Goal: Transaction & Acquisition: Purchase product/service

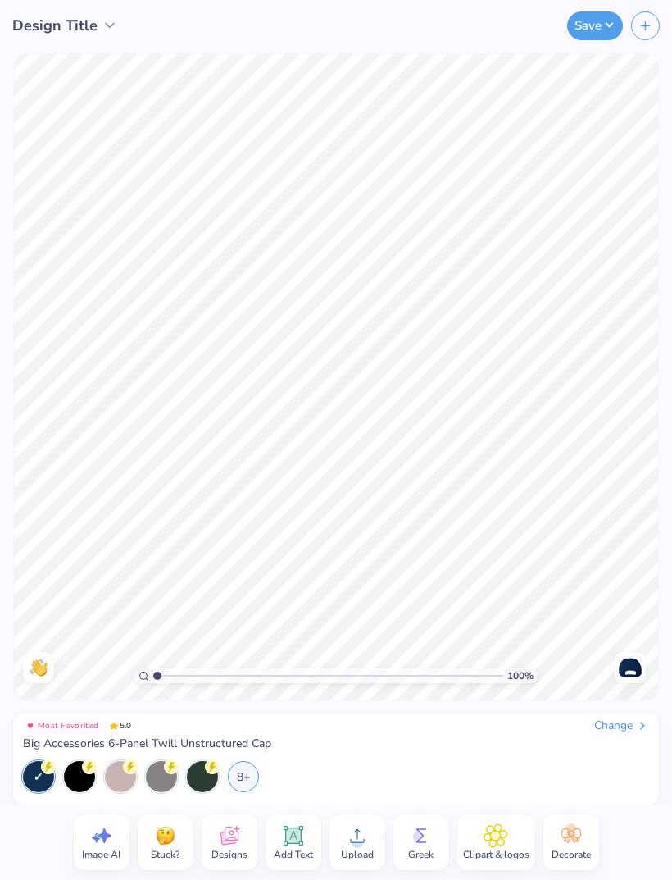
click at [234, 835] on icon at bounding box center [229, 835] width 25 height 25
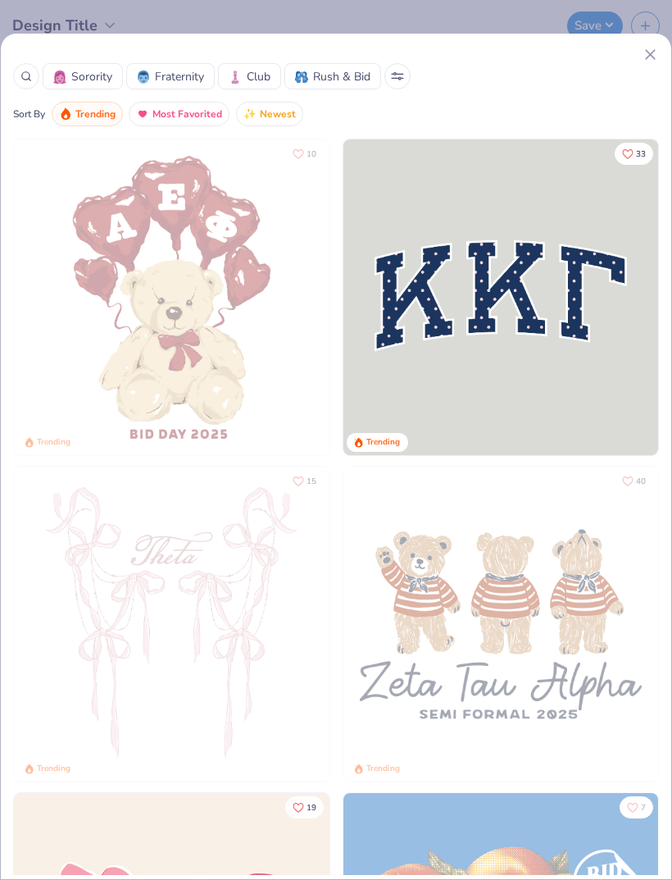
click at [626, 63] on div "Sorority Fraternity Club Rush & Bid" at bounding box center [336, 76] width 646 height 26
click at [634, 57] on div at bounding box center [336, 54] width 646 height 17
click at [647, 46] on icon at bounding box center [650, 54] width 17 height 17
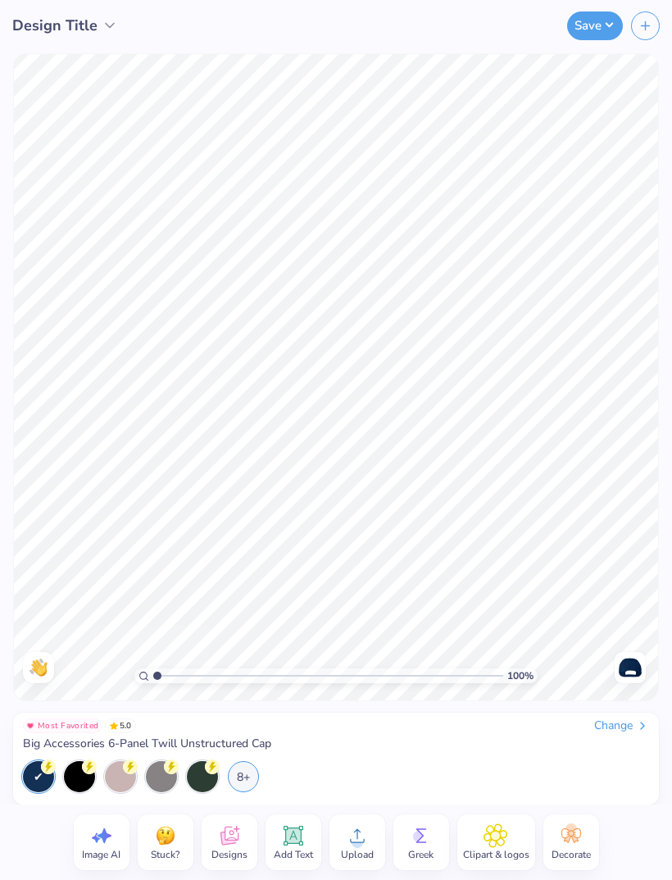
click at [359, 841] on circle at bounding box center [357, 842] width 11 height 11
click at [349, 844] on icon at bounding box center [357, 835] width 25 height 25
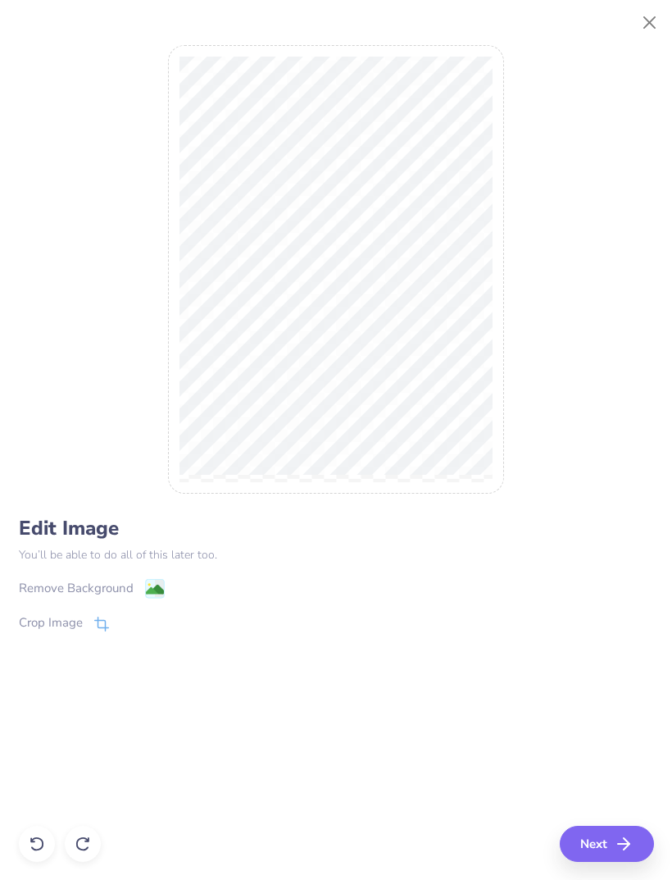
click at [145, 594] on icon at bounding box center [155, 589] width 20 height 20
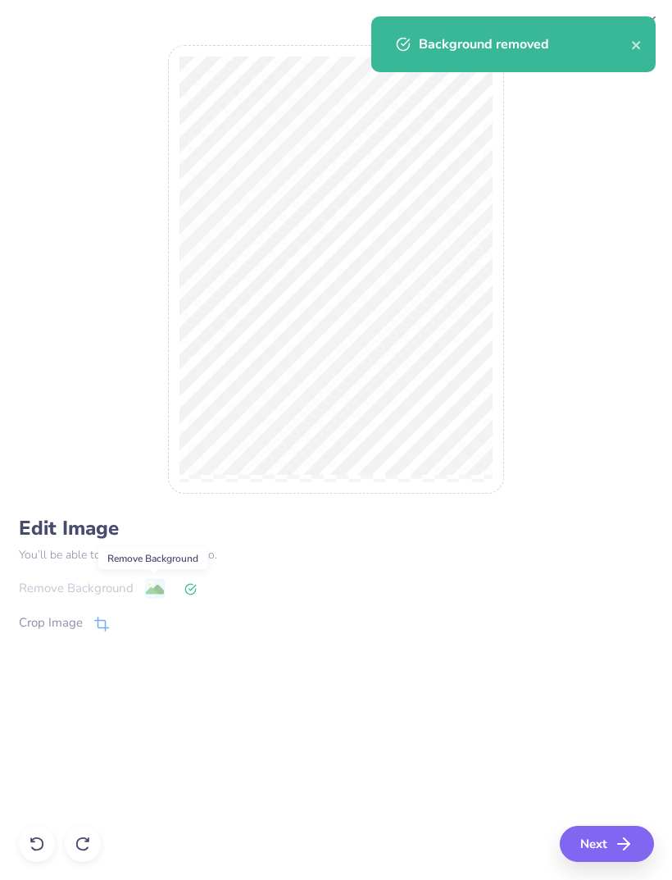
click at [630, 845] on polyline "button" at bounding box center [627, 843] width 6 height 11
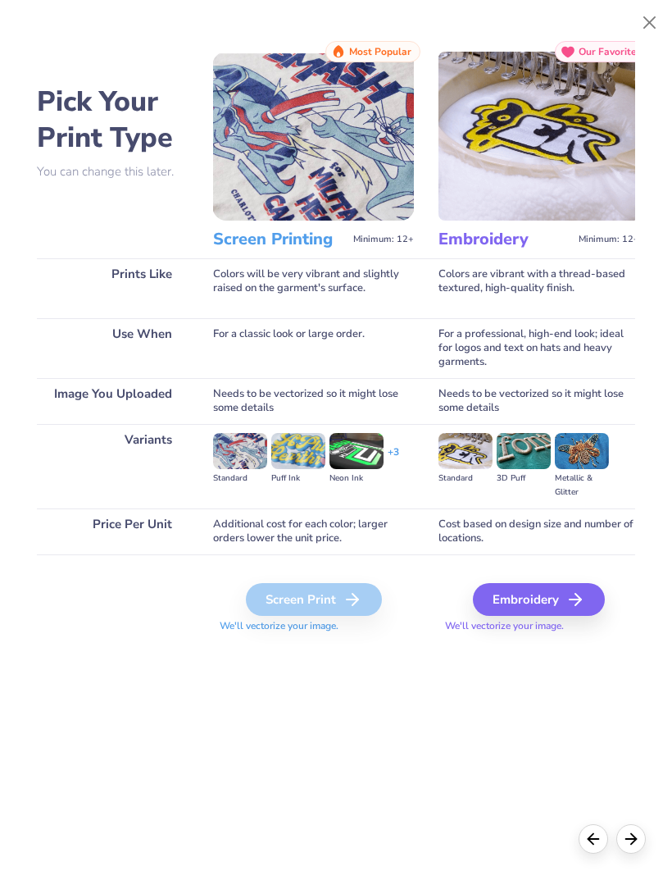
click at [632, 52] on div "Background removed" at bounding box center [513, 50] width 291 height 75
click at [574, 604] on icon at bounding box center [576, 600] width 20 height 20
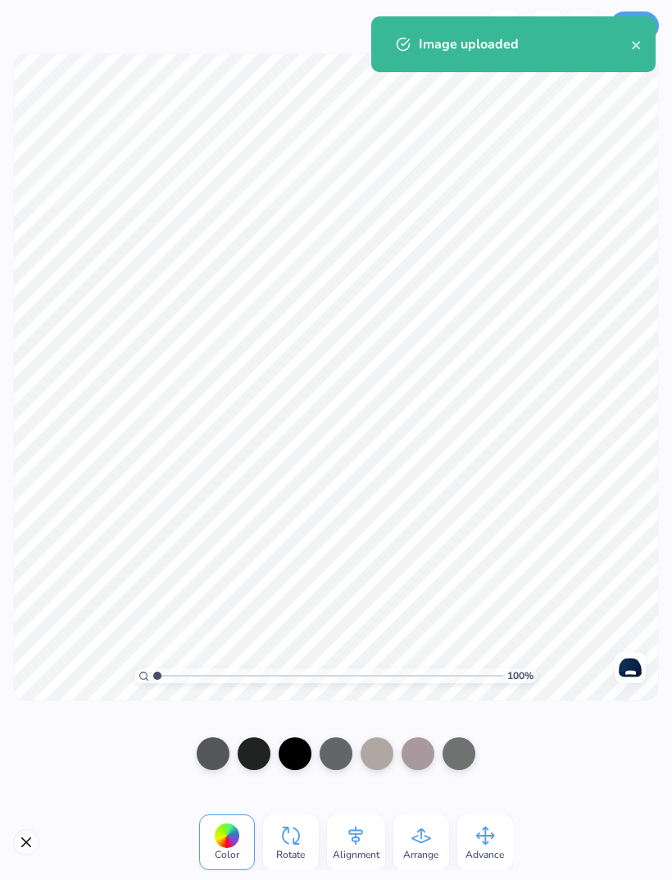
click at [246, 863] on div "Color" at bounding box center [227, 842] width 56 height 56
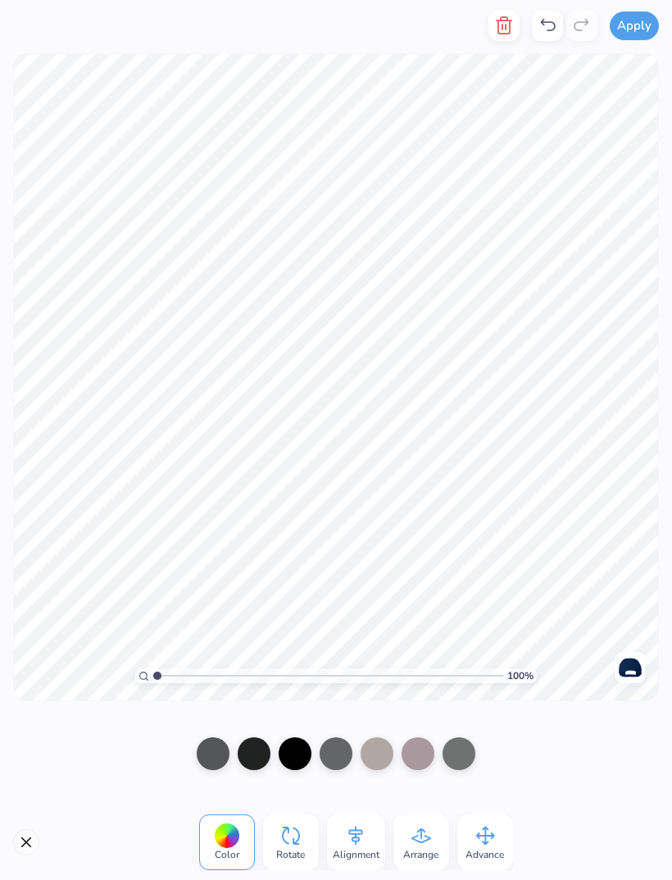
click at [224, 838] on div at bounding box center [226, 835] width 25 height 25
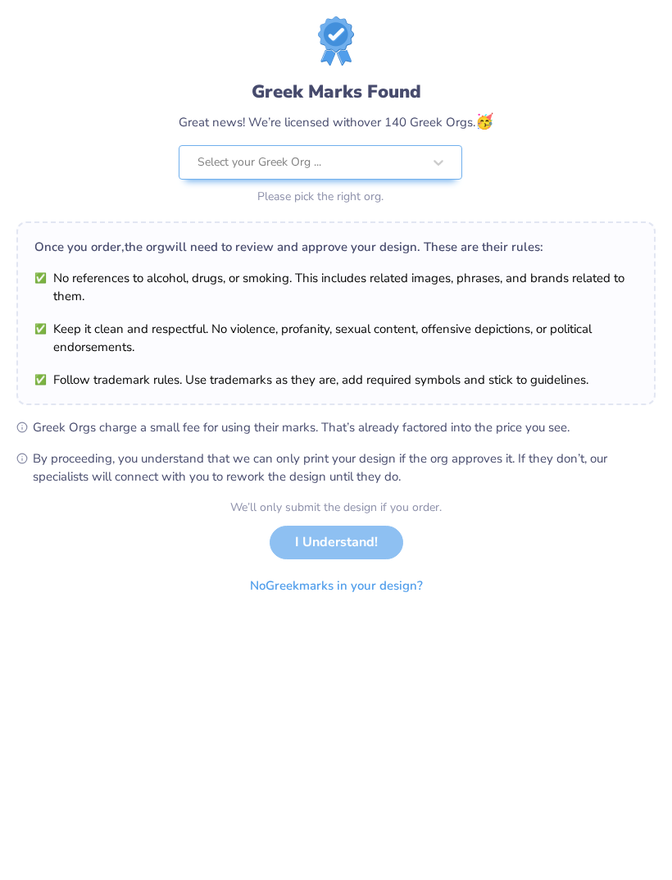
click at [351, 542] on div "We’ll only submit the design if you order. I Understand! No Greek marks in your…" at bounding box center [336, 550] width 212 height 103
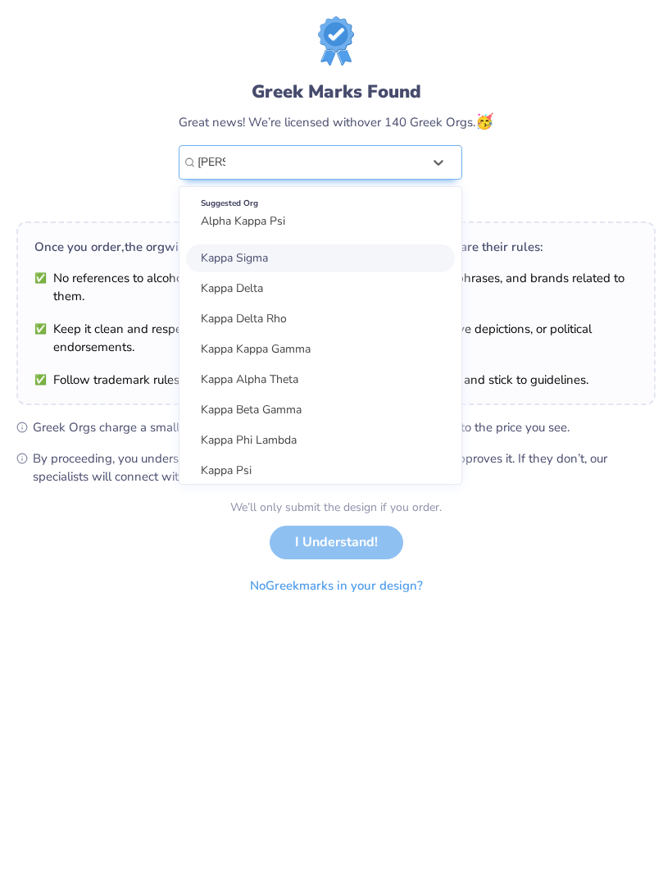
click at [322, 345] on div "Kappa Kappa Gamma" at bounding box center [320, 349] width 269 height 28
type input "[PERSON_NAME]"
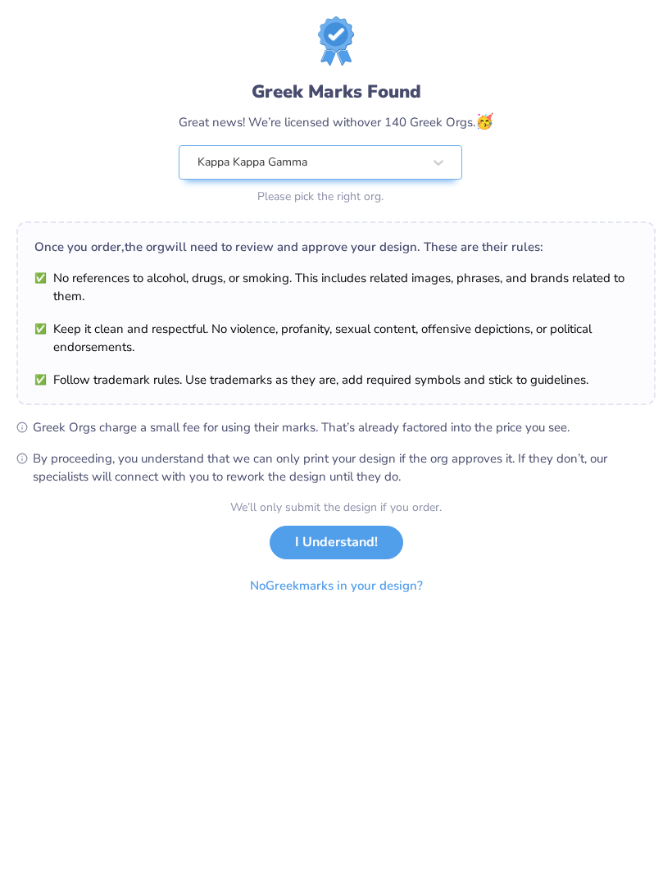
click at [352, 541] on button "I Understand!" at bounding box center [337, 543] width 134 height 34
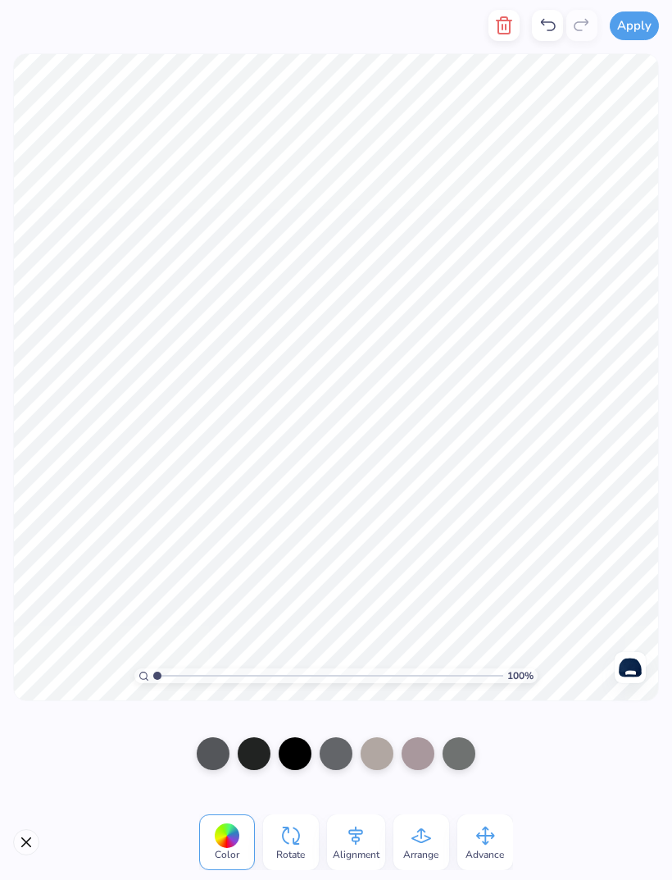
click at [222, 852] on span "Color" at bounding box center [227, 854] width 25 height 13
click at [226, 844] on div at bounding box center [226, 835] width 25 height 25
click at [207, 756] on div at bounding box center [213, 753] width 33 height 33
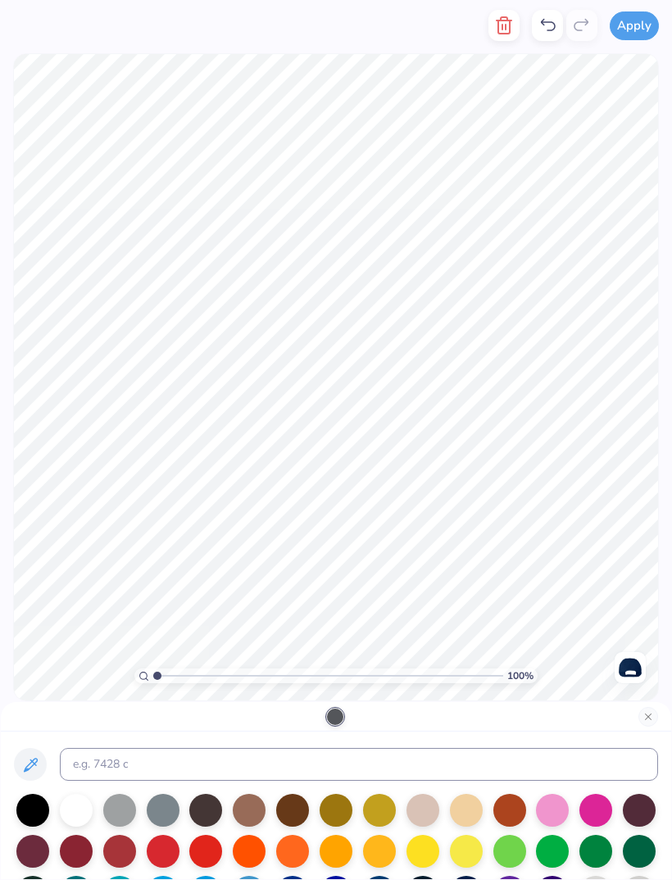
click at [87, 810] on div at bounding box center [76, 810] width 33 height 33
click at [81, 815] on div at bounding box center [76, 810] width 33 height 33
click at [29, 806] on div at bounding box center [32, 810] width 33 height 33
click at [43, 768] on div "Black" at bounding box center [32, 774] width 43 height 23
click at [41, 814] on div at bounding box center [32, 810] width 33 height 33
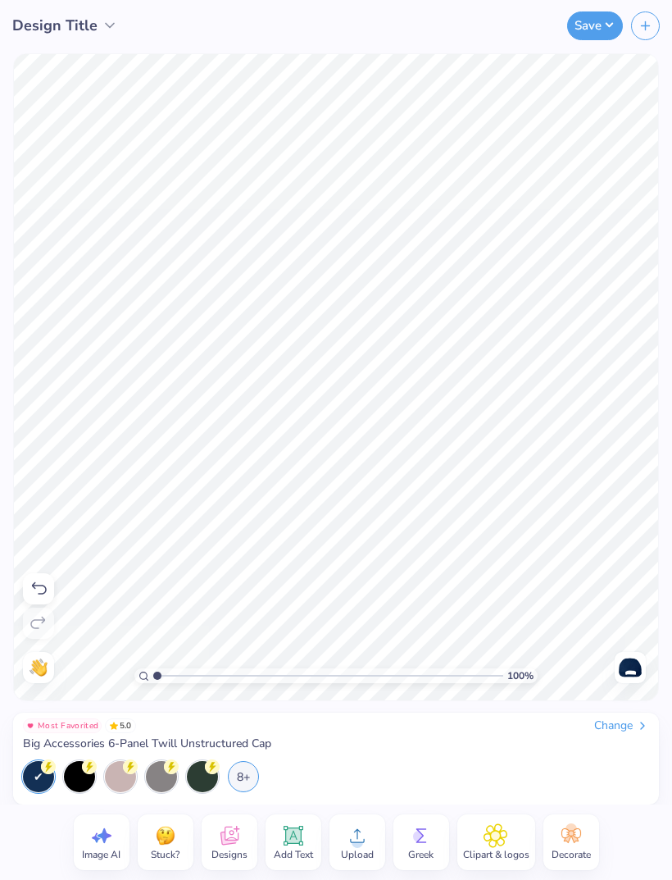
click at [537, 750] on div "Most Favorited 5.0 Change Big Accessories 6-Panel Twill Unstructured Cap" at bounding box center [336, 734] width 627 height 33
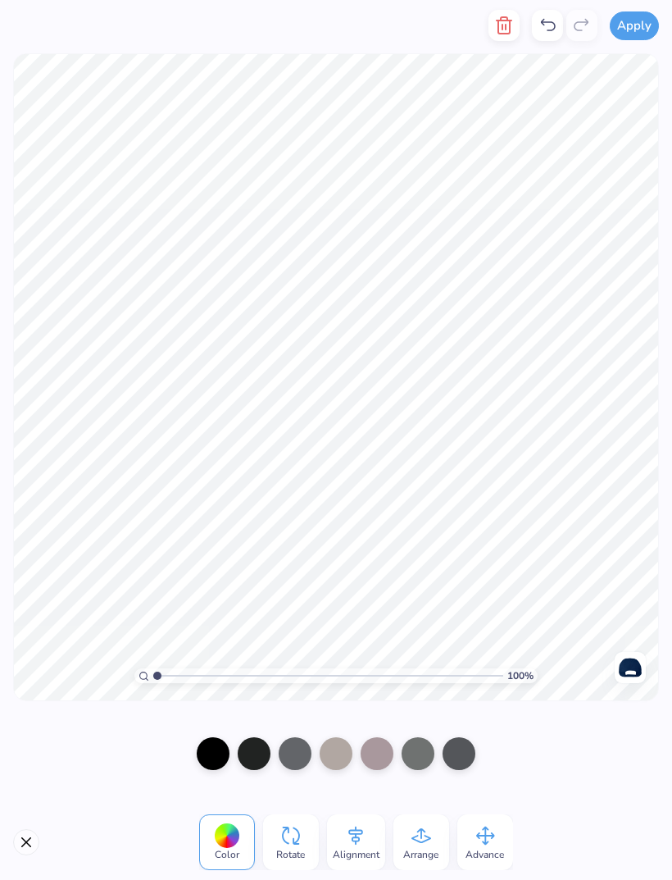
click at [474, 753] on div at bounding box center [459, 753] width 33 height 33
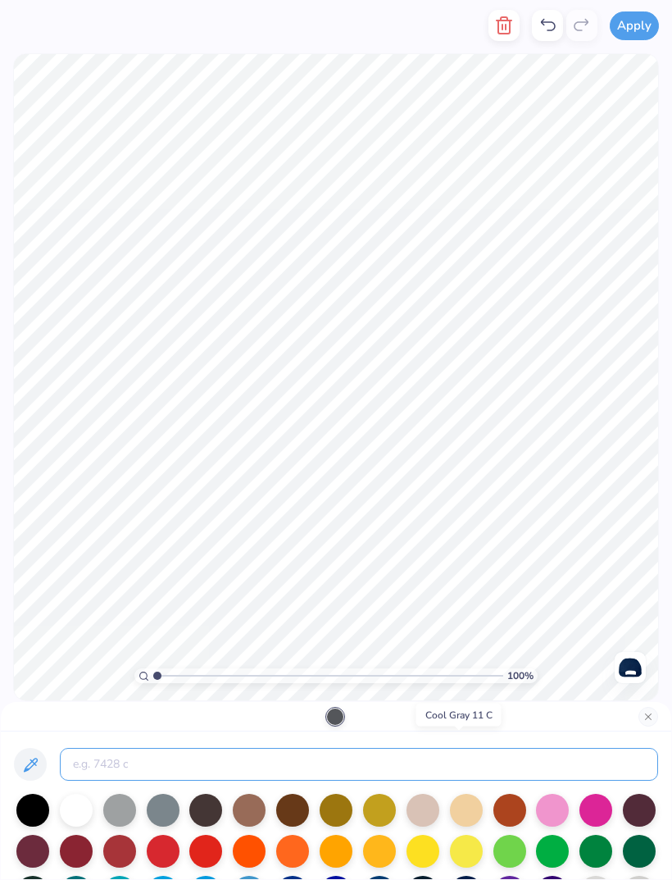
click at [455, 756] on input at bounding box center [359, 764] width 599 height 33
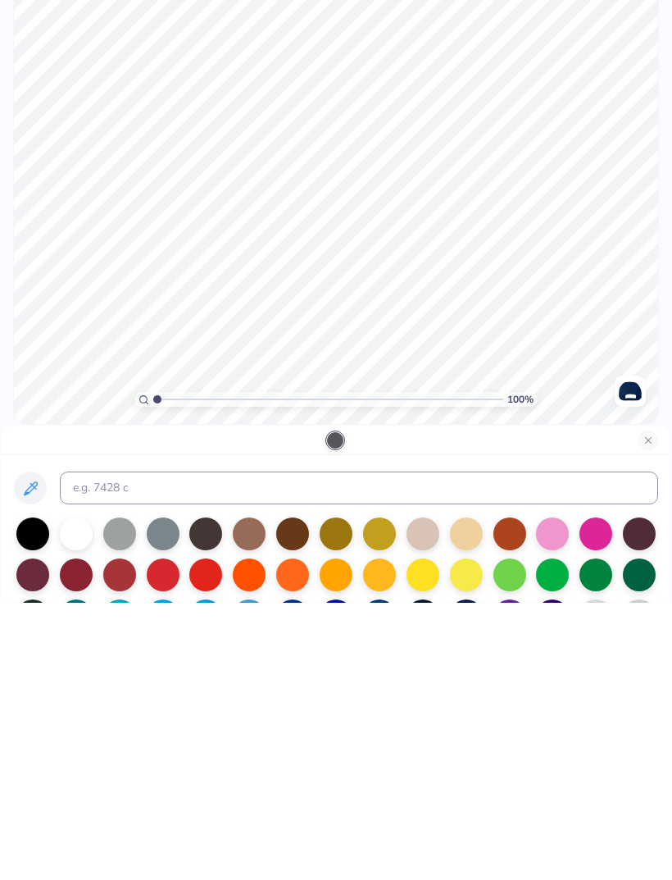
click at [65, 794] on div at bounding box center [76, 810] width 33 height 33
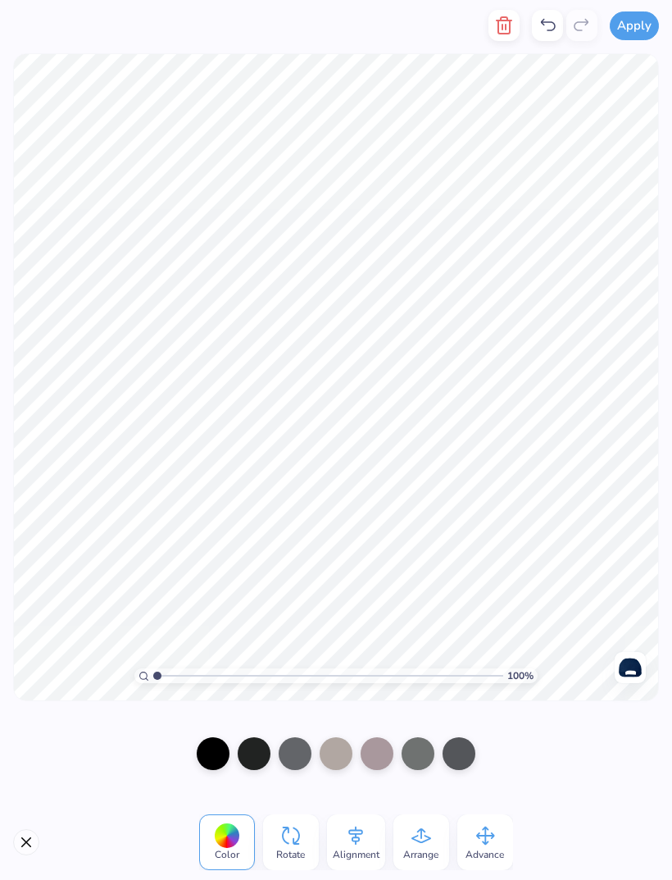
click at [510, 24] on icon "button" at bounding box center [504, 25] width 11 height 16
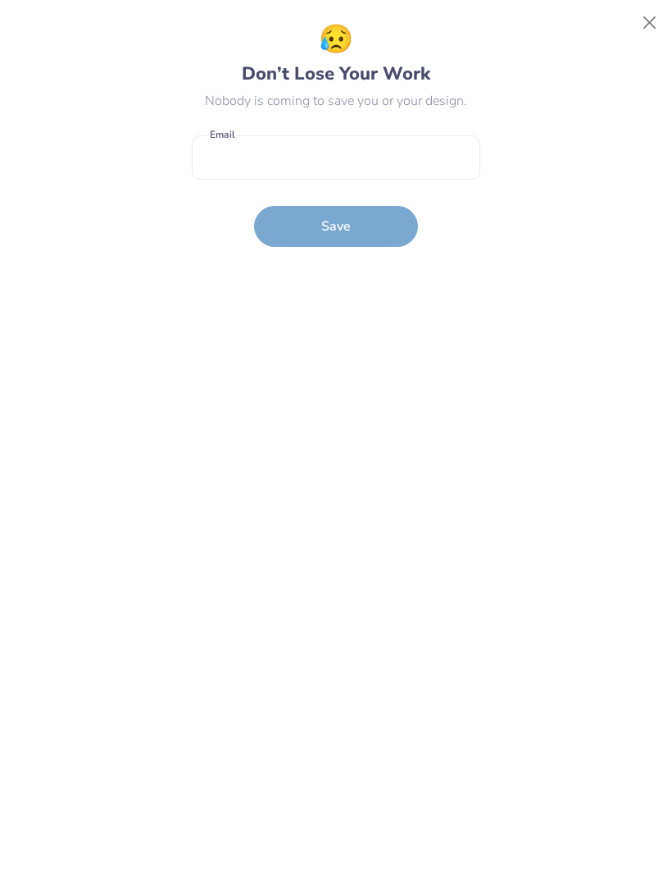
click at [646, 15] on button "Close" at bounding box center [650, 22] width 31 height 31
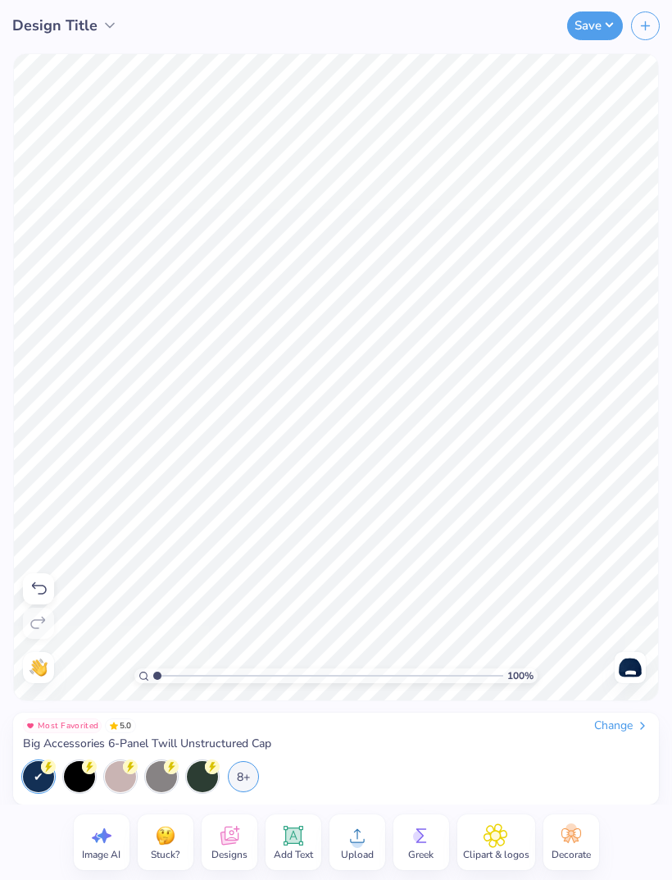
click at [292, 848] on span "Add Text" at bounding box center [293, 854] width 39 height 13
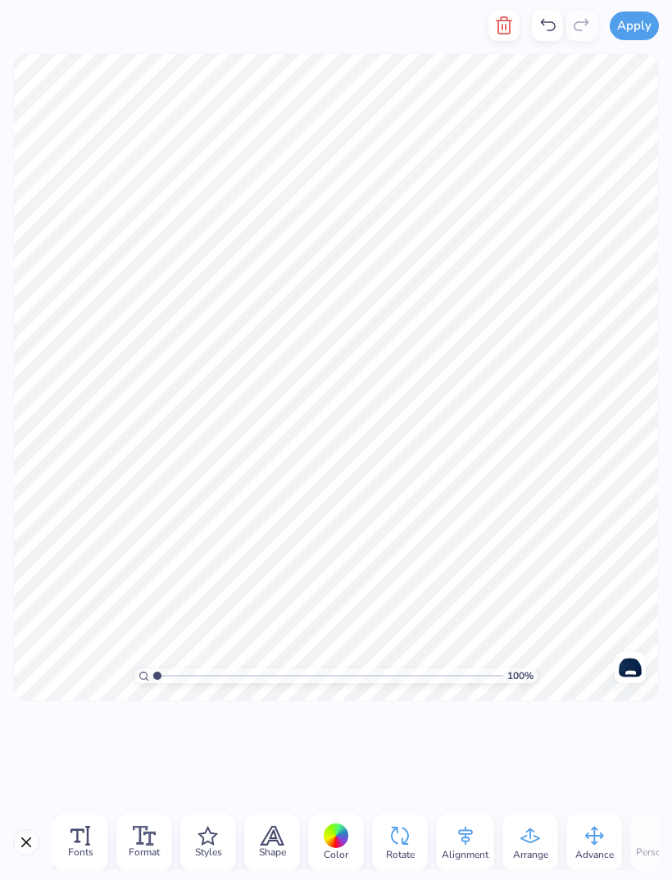
click at [230, 855] on div "Styles" at bounding box center [208, 842] width 56 height 56
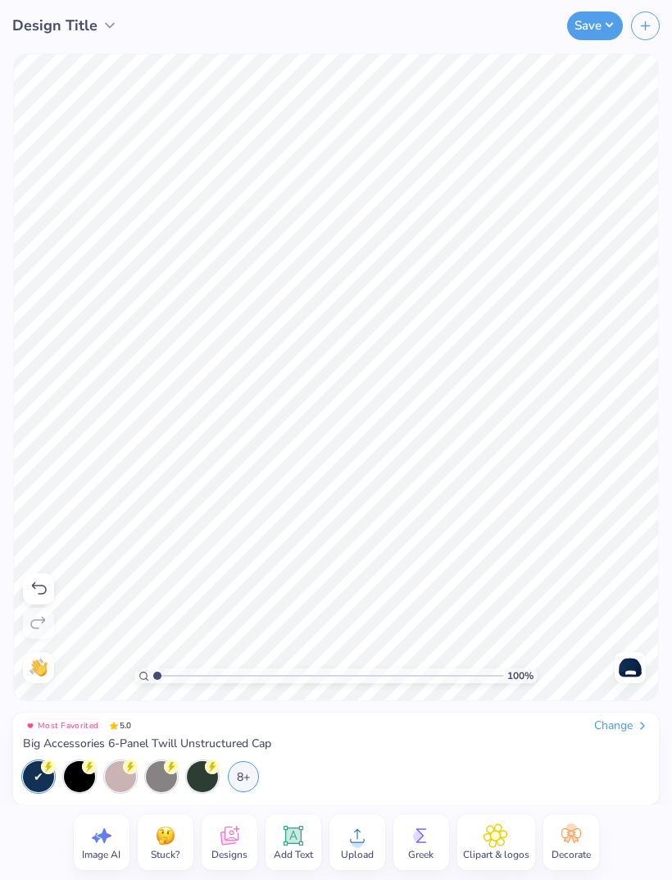
click at [516, 34] on div "Save" at bounding box center [439, 25] width 467 height 51
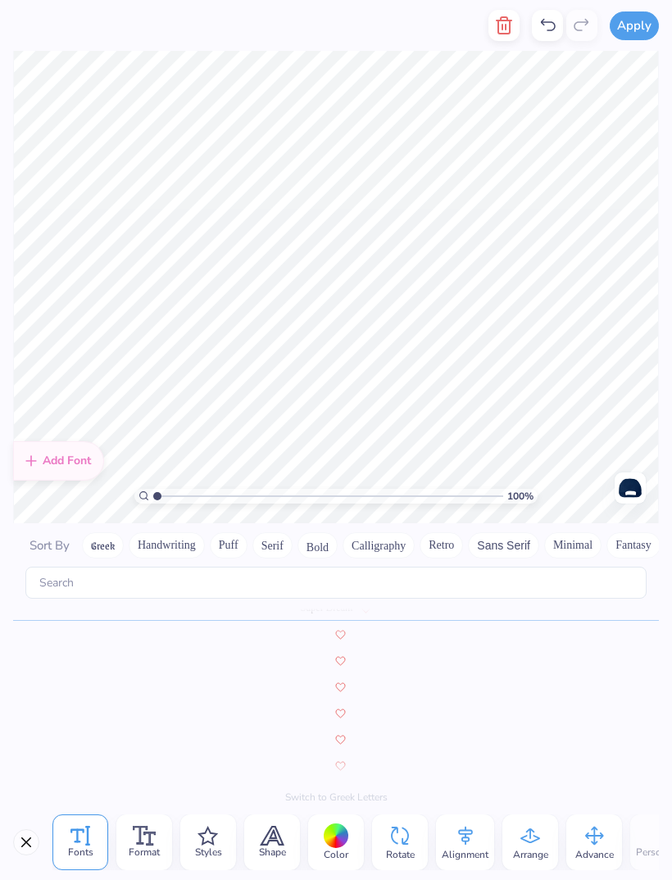
scroll to position [7151, 0]
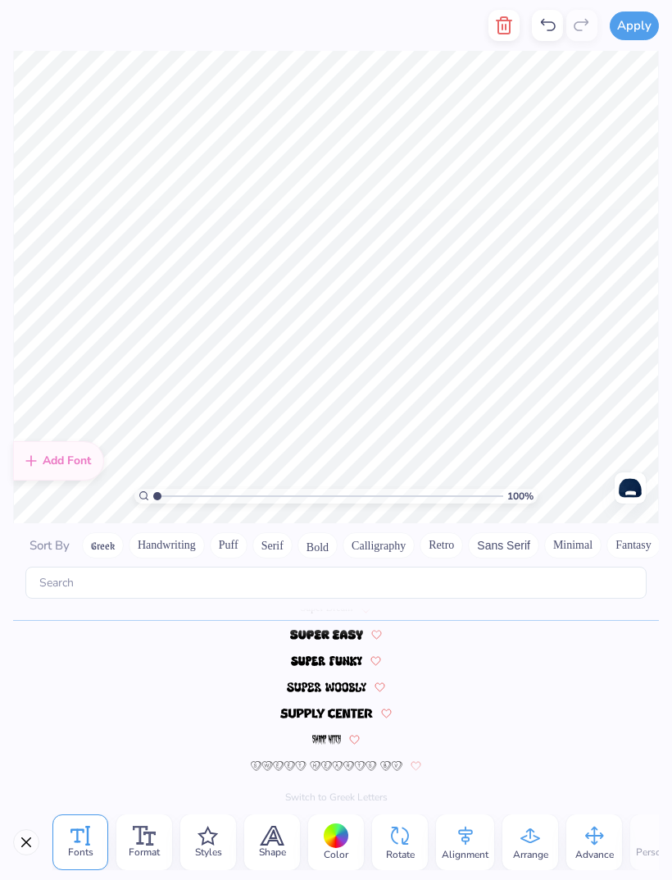
click at [508, 31] on icon "button" at bounding box center [505, 26] width 20 height 20
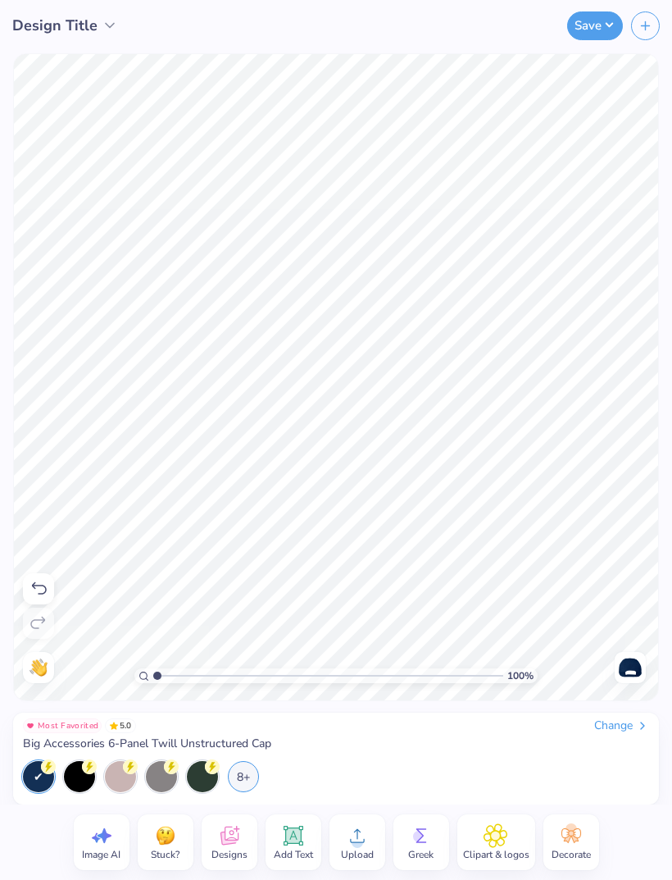
click at [347, 841] on icon at bounding box center [357, 835] width 25 height 25
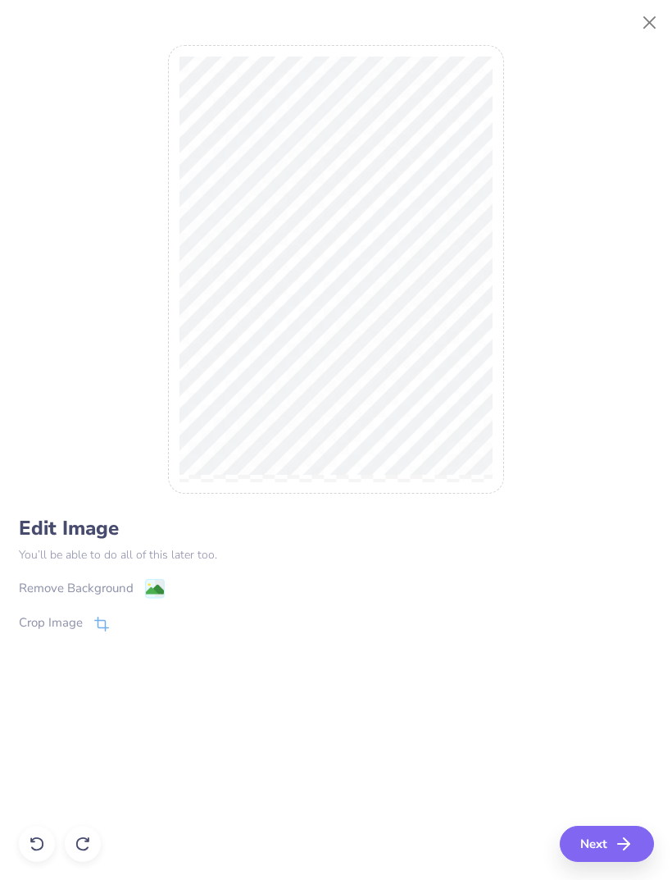
click at [133, 590] on div "Remove Background" at bounding box center [92, 588] width 146 height 21
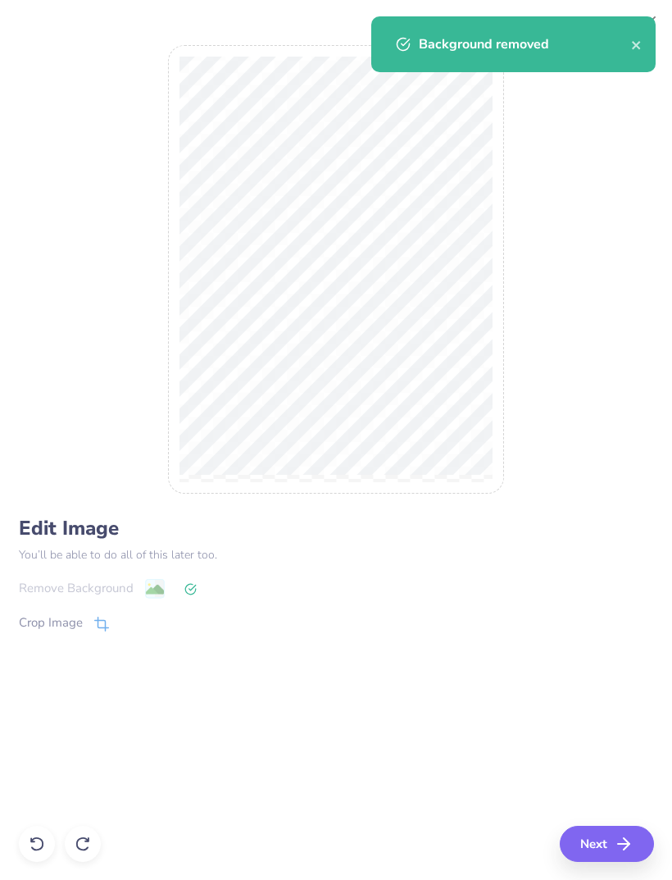
click at [630, 842] on polyline "button" at bounding box center [627, 843] width 6 height 11
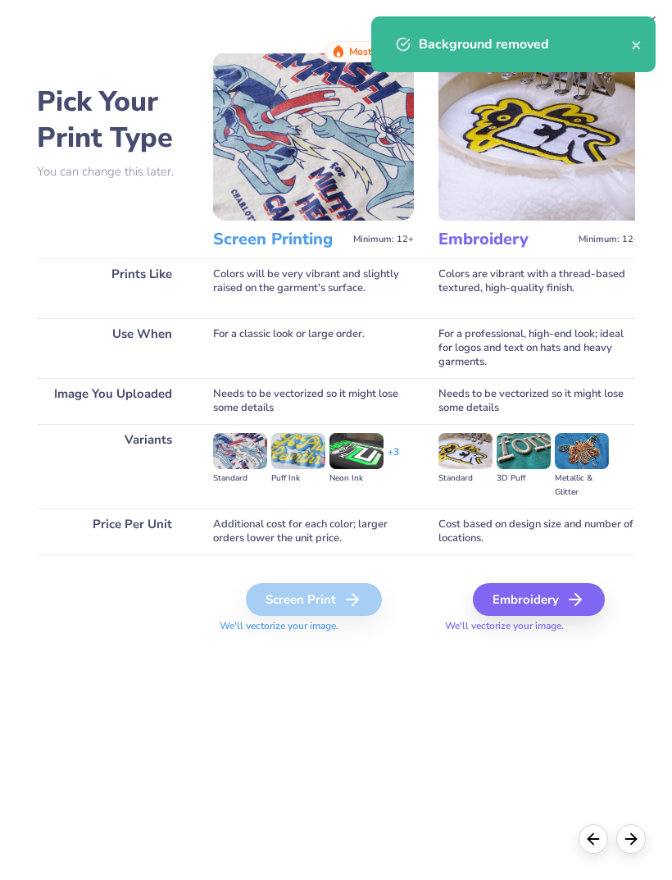
click at [577, 607] on icon at bounding box center [576, 600] width 20 height 20
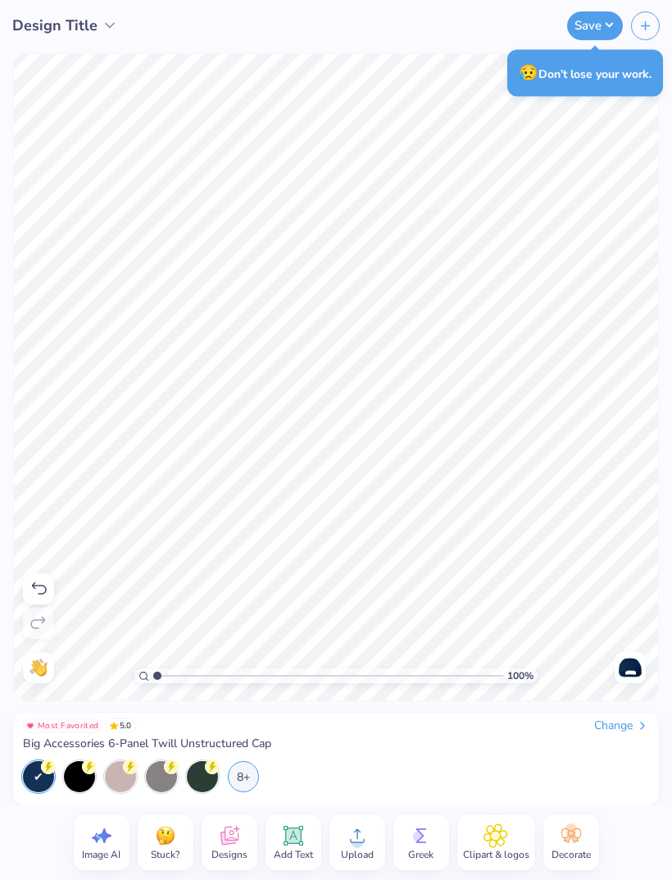
click at [363, 852] on span "Upload" at bounding box center [357, 854] width 33 height 13
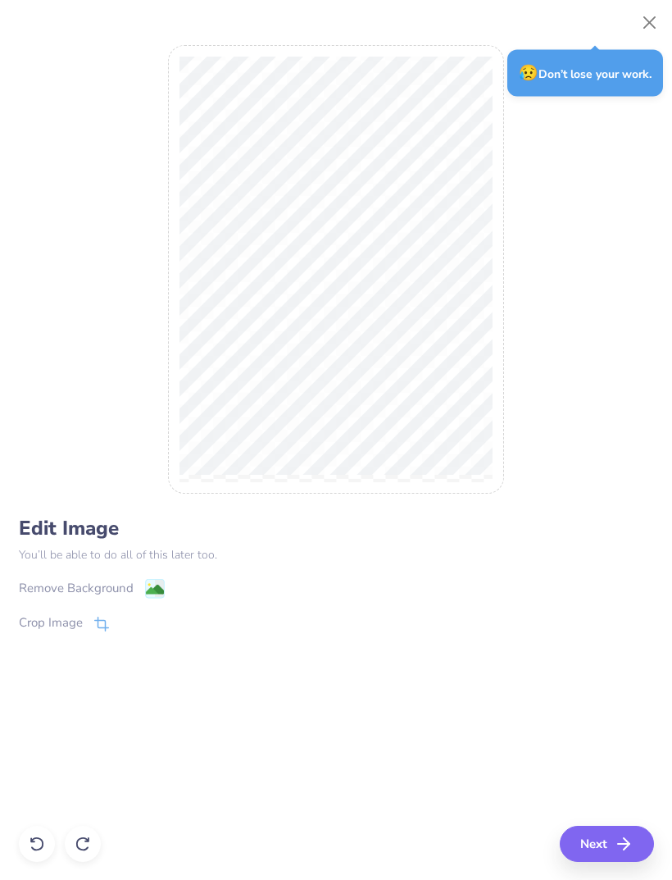
click at [636, 834] on button "Next" at bounding box center [607, 844] width 94 height 36
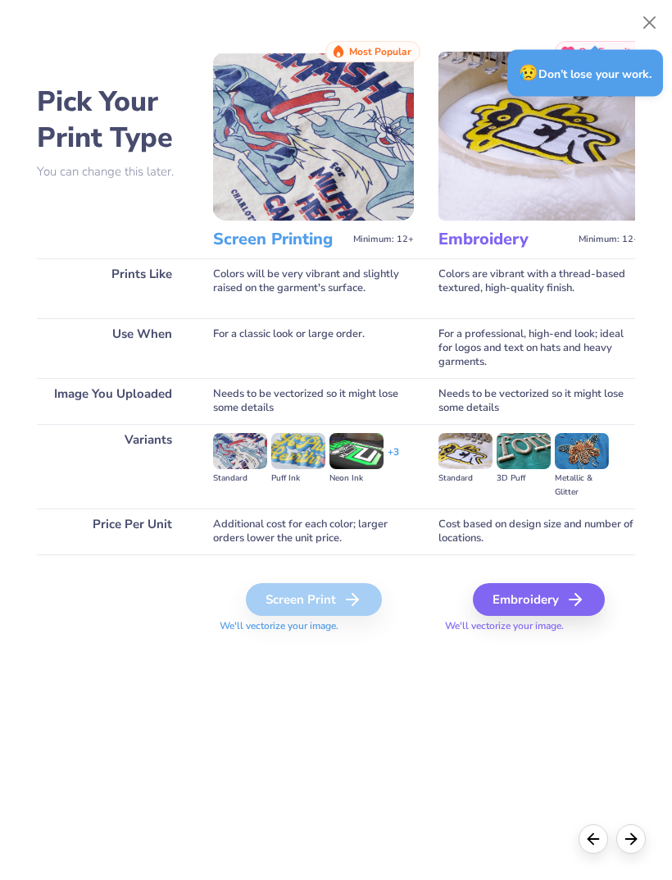
click at [555, 592] on div "Embroidery" at bounding box center [539, 599] width 132 height 33
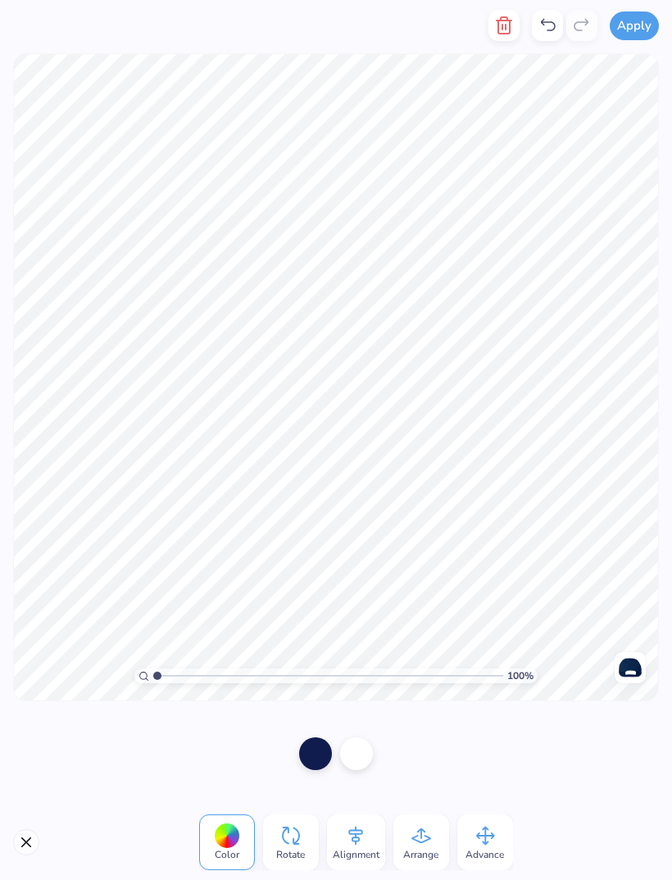
click at [510, 29] on icon "button" at bounding box center [504, 25] width 11 height 16
click at [501, 25] on icon "button" at bounding box center [505, 26] width 20 height 20
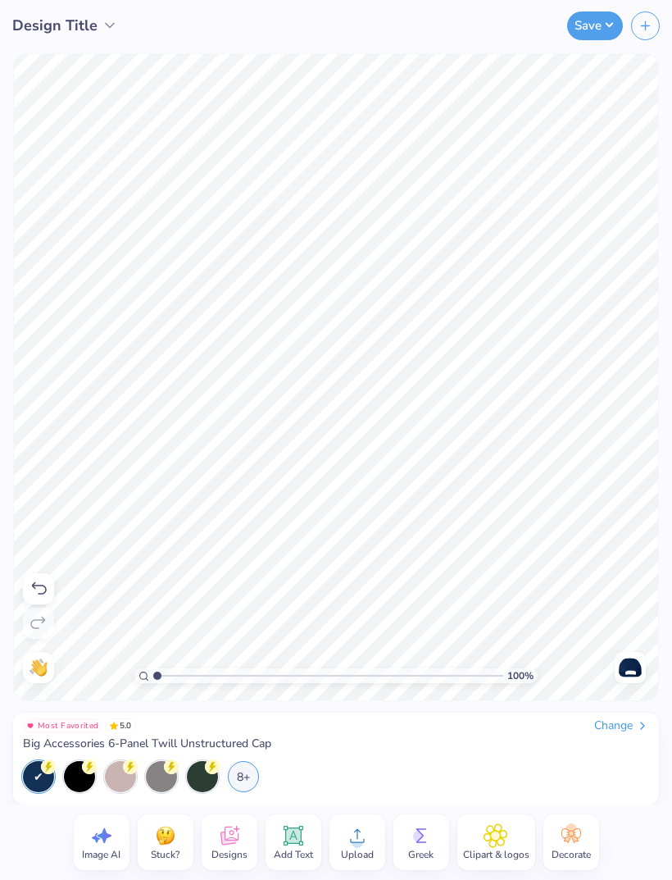
click at [356, 838] on circle at bounding box center [357, 842] width 11 height 11
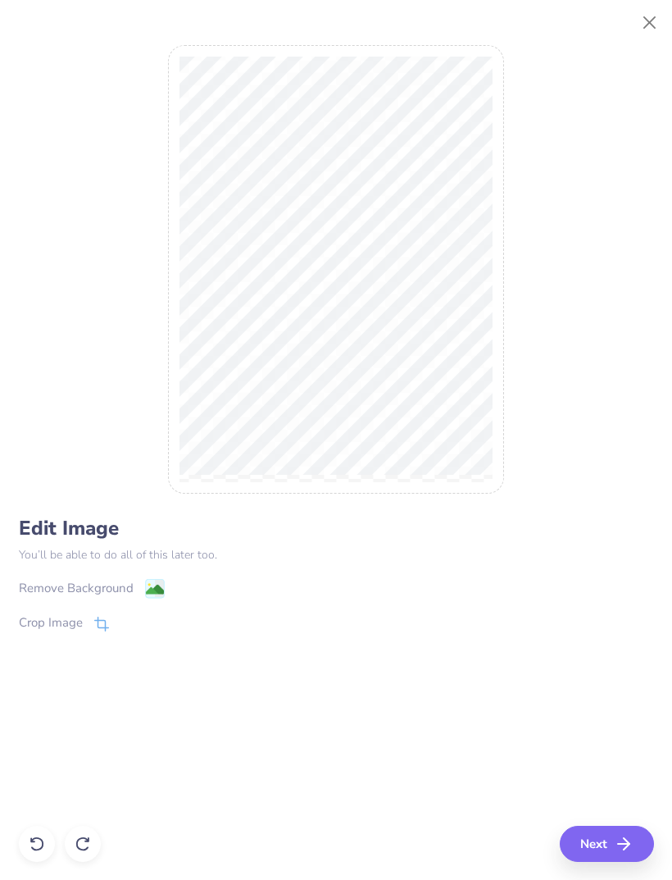
click at [140, 596] on div "Remove Background" at bounding box center [92, 588] width 146 height 21
click at [149, 588] on div "Remove Background Crop Image" at bounding box center [337, 626] width 636 height 96
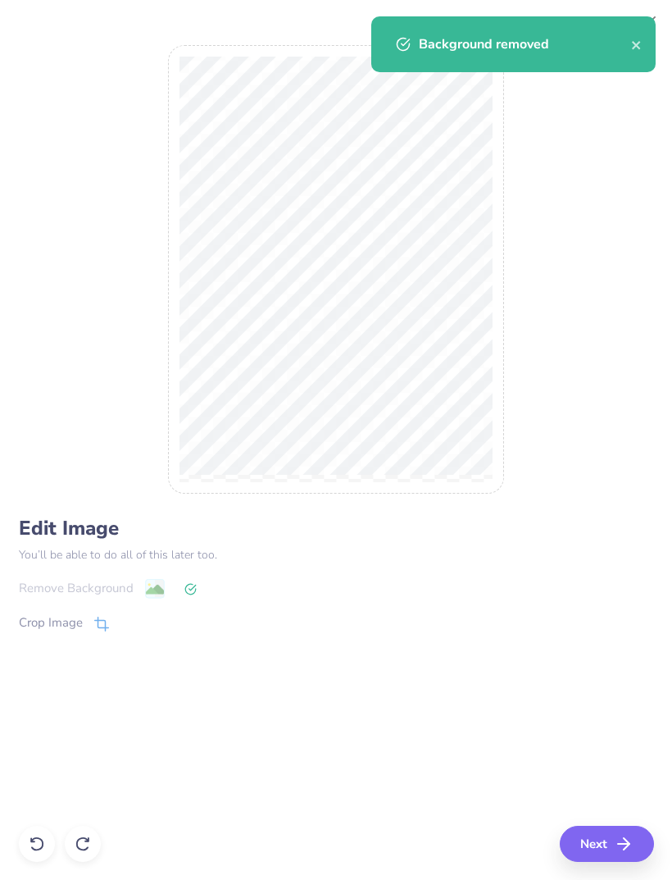
click at [622, 848] on icon "button" at bounding box center [624, 844] width 20 height 20
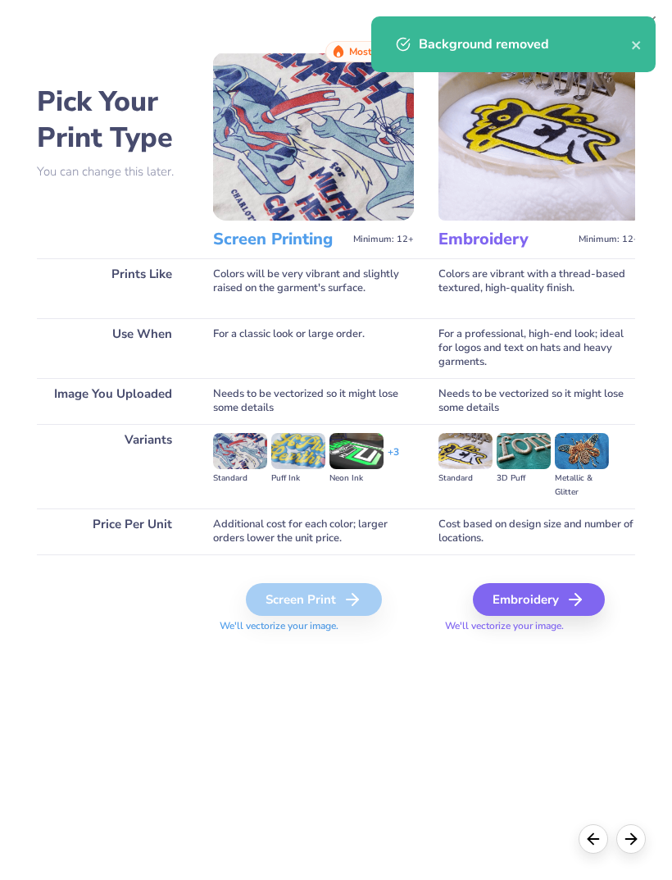
click at [616, 37] on div "Background removed" at bounding box center [525, 44] width 212 height 20
click at [620, 46] on div "Background removed" at bounding box center [525, 44] width 212 height 20
click at [623, 39] on div "Background removed" at bounding box center [525, 44] width 212 height 20
click at [634, 52] on icon "close" at bounding box center [636, 45] width 11 height 13
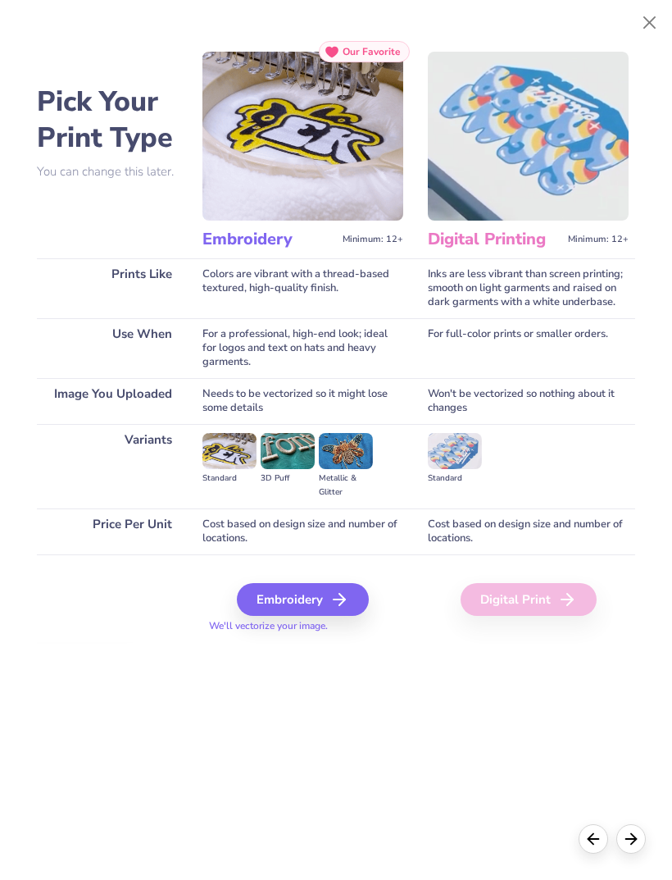
scroll to position [0, 232]
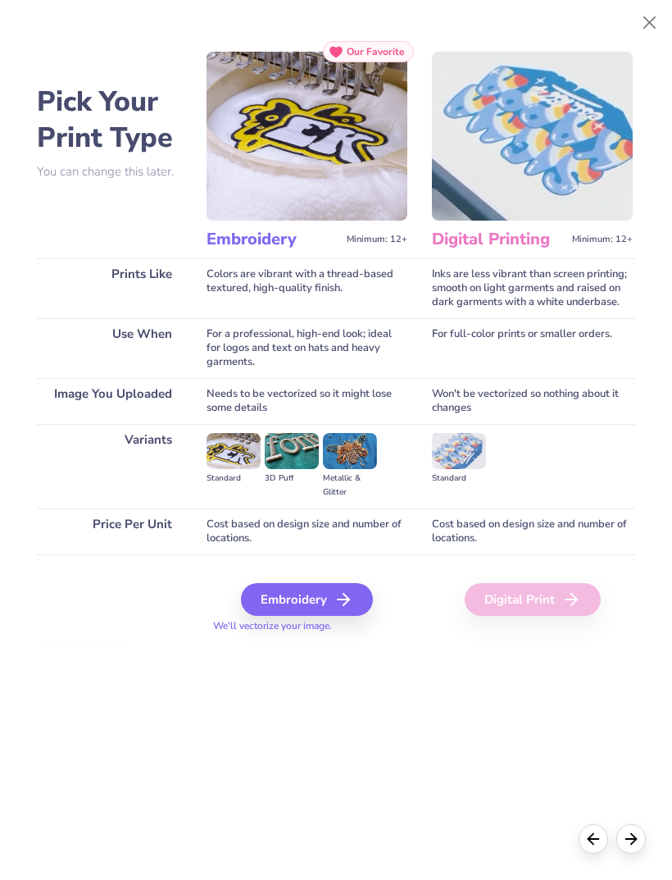
click at [335, 599] on div "Embroidery" at bounding box center [307, 599] width 132 height 33
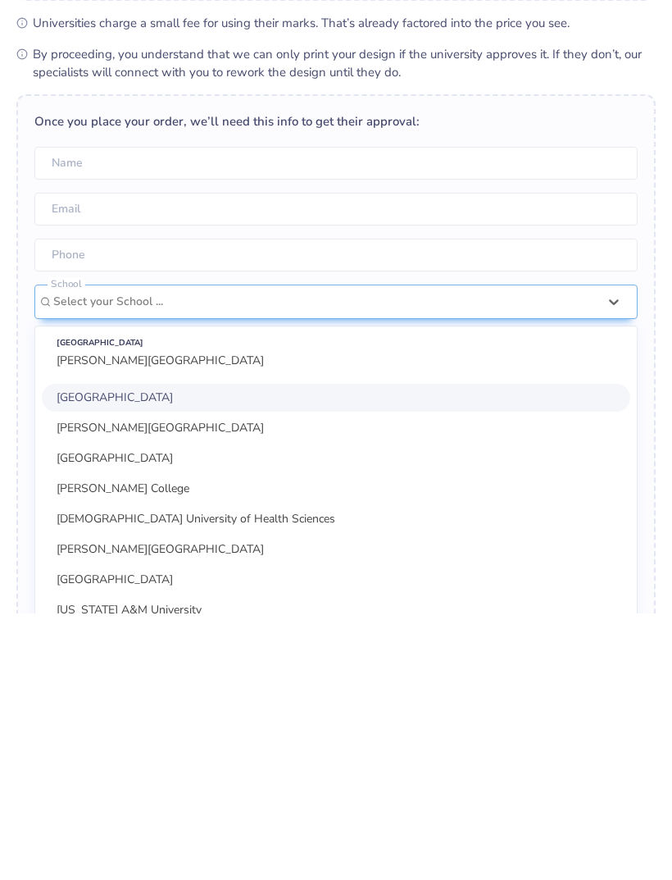
scroll to position [0, 0]
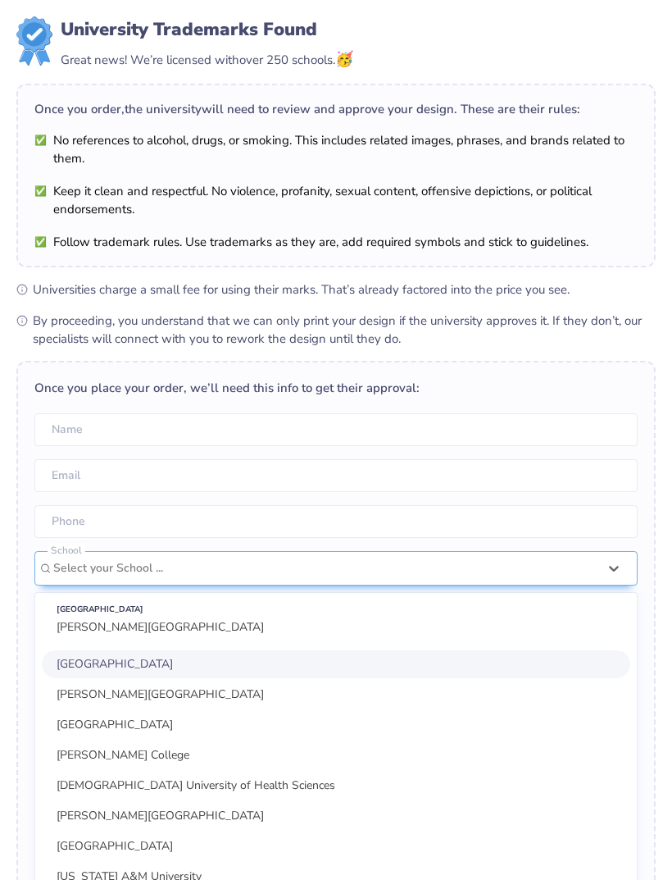
click at [604, 358] on form "University Trademarks Found Great news! We’re licensed with over 250 schools. 🥳…" at bounding box center [336, 661] width 640 height 1291
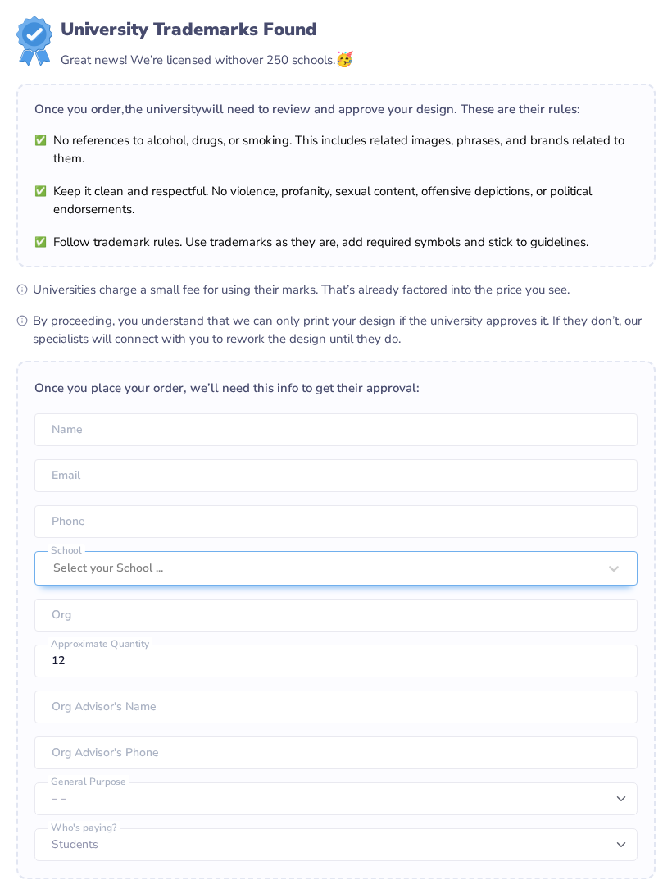
click at [554, 327] on span "By proceeding, you understand that we can only print your design if the univers…" at bounding box center [344, 330] width 623 height 36
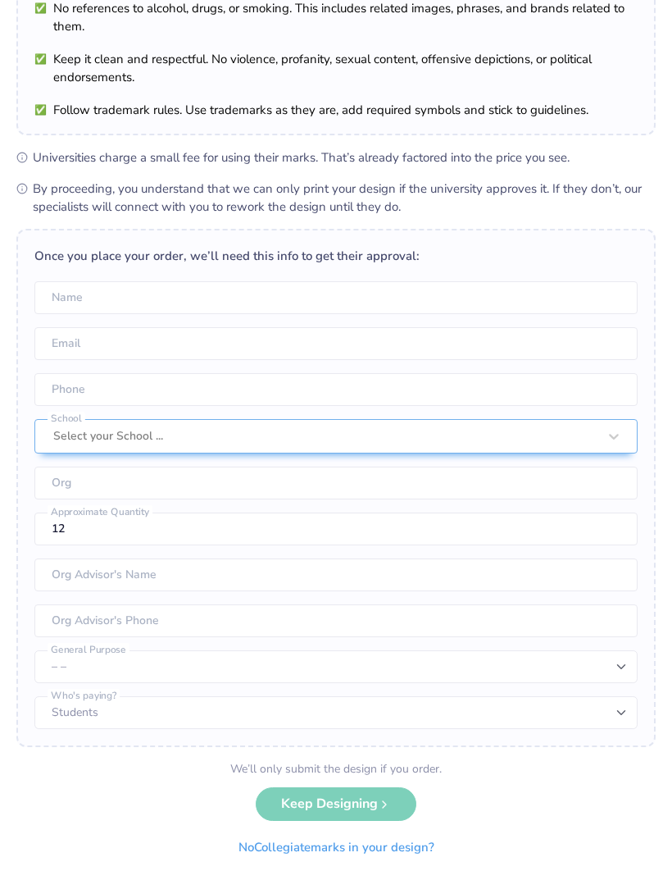
scroll to position [131, 0]
click at [369, 810] on div "We’ll only submit the design if you order. Keep Designing No Collegiate marks i…" at bounding box center [337, 812] width 224 height 103
click at [393, 850] on button "No Collegiate marks in your design?" at bounding box center [337, 849] width 224 height 34
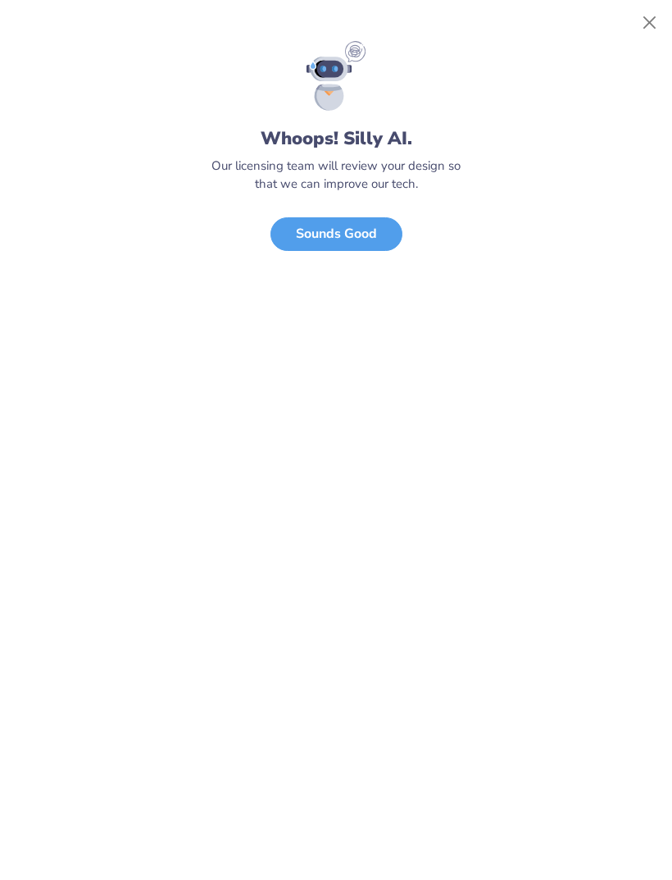
scroll to position [0, 0]
click at [342, 230] on button "Sounds Good" at bounding box center [337, 234] width 132 height 34
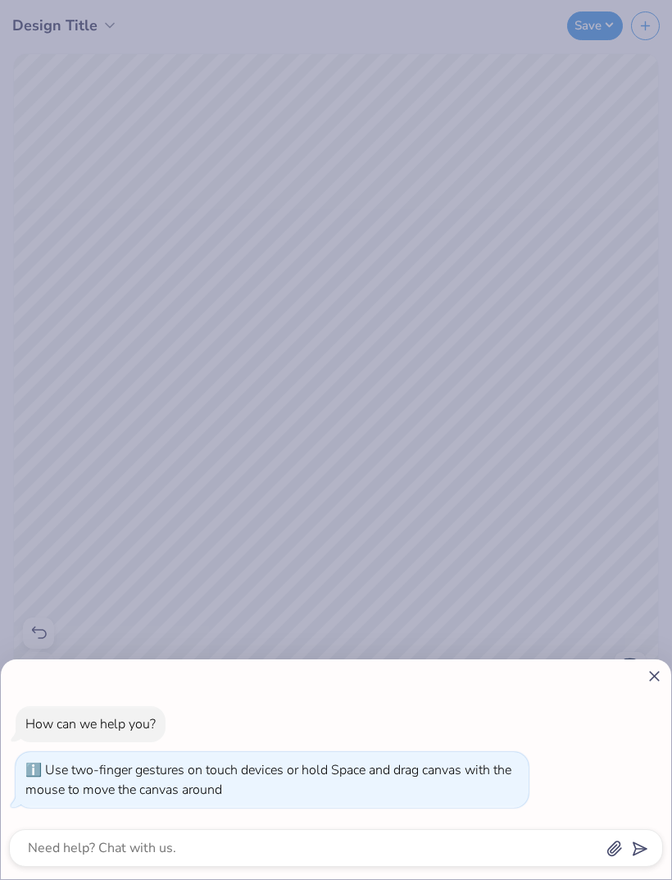
type input "1"
click at [650, 683] on icon at bounding box center [654, 676] width 17 height 17
type textarea "x"
